Goal: Task Accomplishment & Management: Manage account settings

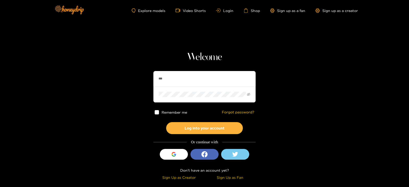
type input "**********"
click at [166, 122] on button "Log into your account" at bounding box center [204, 128] width 77 height 12
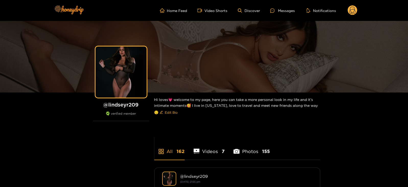
click at [355, 14] on circle at bounding box center [353, 10] width 10 height 10
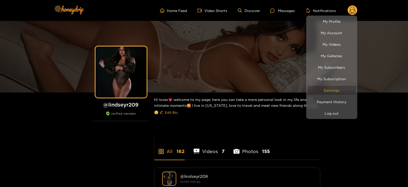
click at [324, 87] on link "Earnings" at bounding box center [332, 90] width 49 height 9
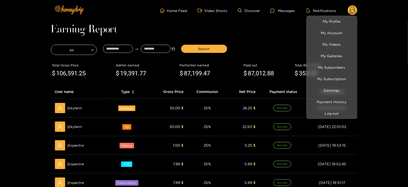
click at [112, 49] on div at bounding box center [204, 93] width 408 height 187
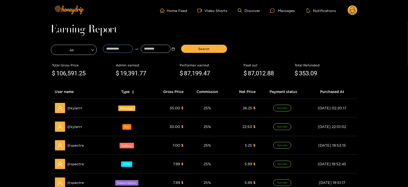
click at [112, 49] on input at bounding box center [118, 49] width 30 height 8
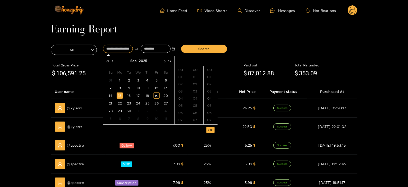
click at [122, 96] on div "15" at bounding box center [120, 95] width 6 height 6
type input "**********"
click at [148, 48] on input at bounding box center [156, 49] width 30 height 8
click at [155, 95] on div "19" at bounding box center [157, 95] width 6 height 6
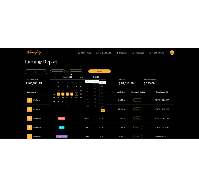
scroll to position [150, 0]
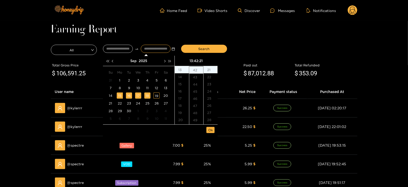
type input "**********"
click at [210, 130] on span "Ok" at bounding box center [210, 129] width 5 height 5
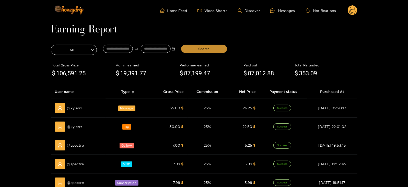
click at [208, 47] on span "Search" at bounding box center [203, 48] width 11 height 5
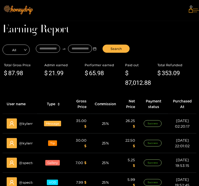
click at [193, 10] on button at bounding box center [196, 11] width 6 height 14
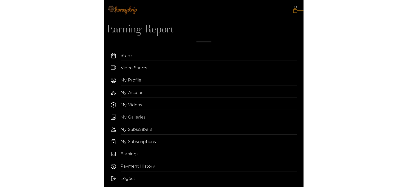
scroll to position [10, 0]
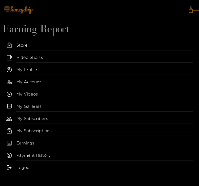
click at [13, 169] on div "Logout" at bounding box center [99, 169] width 186 height 8
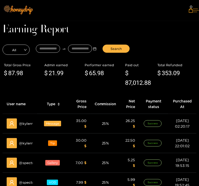
click at [193, 10] on button at bounding box center [196, 11] width 6 height 14
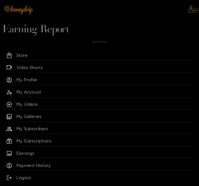
click at [16, 178] on div "Logout" at bounding box center [99, 179] width 186 height 8
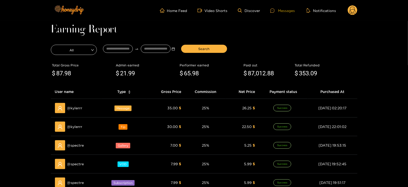
click at [289, 12] on div "Messages" at bounding box center [282, 11] width 25 height 6
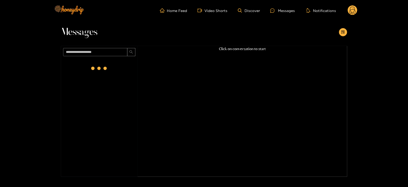
click at [351, 8] on circle at bounding box center [353, 10] width 10 height 10
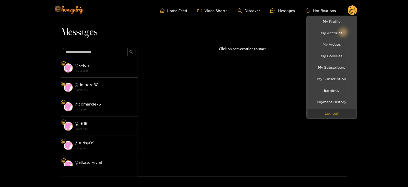
click at [319, 114] on button "Log out" at bounding box center [332, 113] width 49 height 9
